Goal: Use online tool/utility: Utilize a website feature to perform a specific function

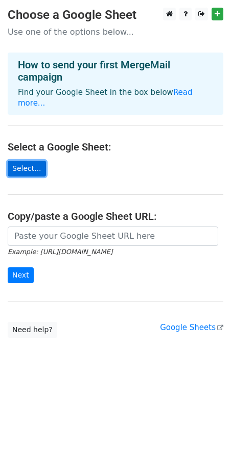
click at [18, 161] on link "Select..." at bounding box center [27, 169] width 38 height 16
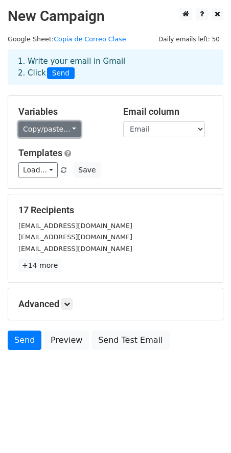
click at [69, 132] on link "Copy/paste..." at bounding box center [49, 130] width 62 height 16
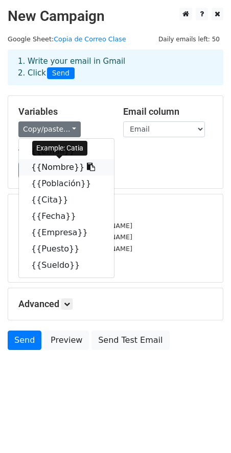
click at [87, 166] on icon at bounding box center [91, 167] width 8 height 8
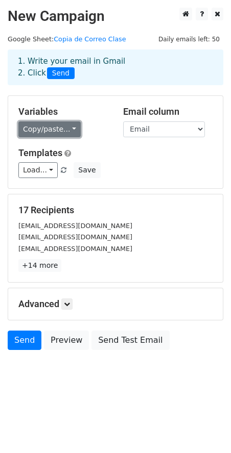
click at [57, 128] on link "Copy/paste..." at bounding box center [49, 130] width 62 height 16
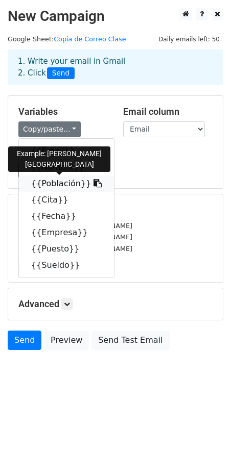
click at [93, 183] on icon at bounding box center [97, 183] width 8 height 8
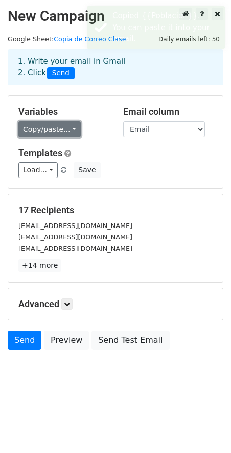
click at [67, 127] on link "Copy/paste..." at bounding box center [49, 130] width 62 height 16
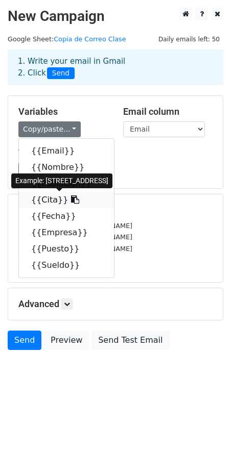
click at [71, 199] on icon at bounding box center [75, 200] width 8 height 8
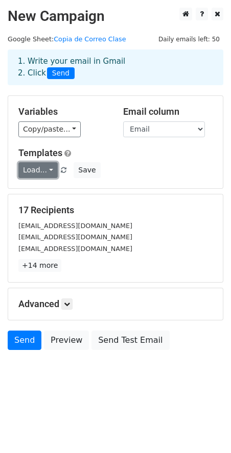
click at [52, 170] on link "Load..." at bounding box center [37, 170] width 39 height 16
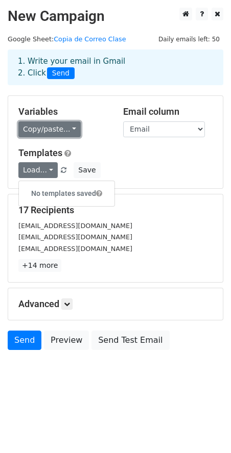
click at [67, 125] on link "Copy/paste..." at bounding box center [49, 130] width 62 height 16
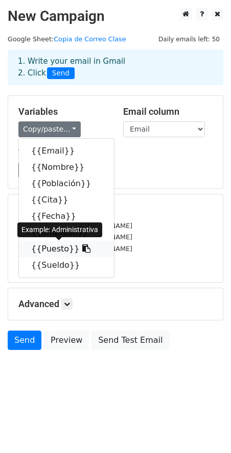
click at [82, 247] on icon at bounding box center [86, 249] width 8 height 8
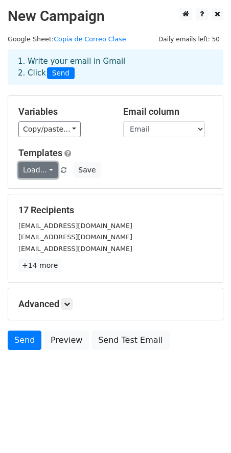
click at [51, 172] on link "Load..." at bounding box center [37, 170] width 39 height 16
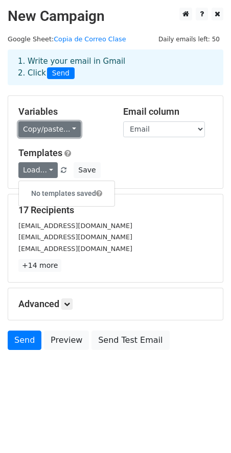
click at [68, 129] on link "Copy/paste..." at bounding box center [49, 130] width 62 height 16
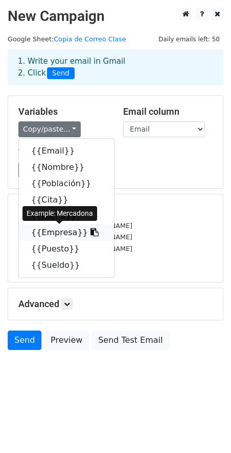
click at [90, 231] on icon at bounding box center [94, 232] width 8 height 8
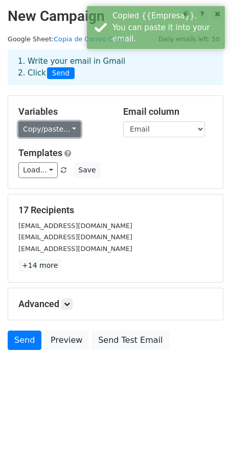
click at [69, 131] on link "Copy/paste..." at bounding box center [49, 130] width 62 height 16
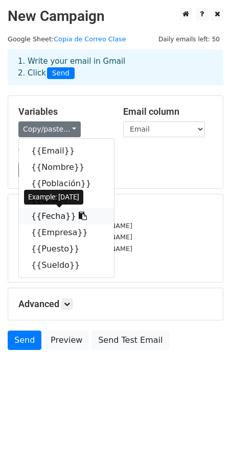
click at [79, 214] on icon at bounding box center [83, 216] width 8 height 8
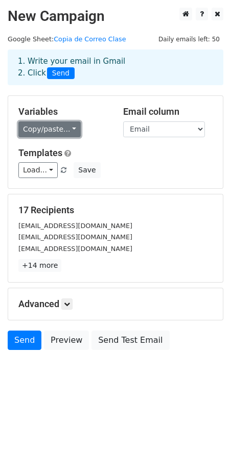
click at [68, 132] on link "Copy/paste..." at bounding box center [49, 130] width 62 height 16
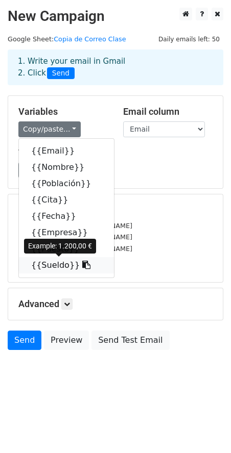
click at [82, 265] on icon at bounding box center [86, 265] width 8 height 8
